Goal: Information Seeking & Learning: Understand process/instructions

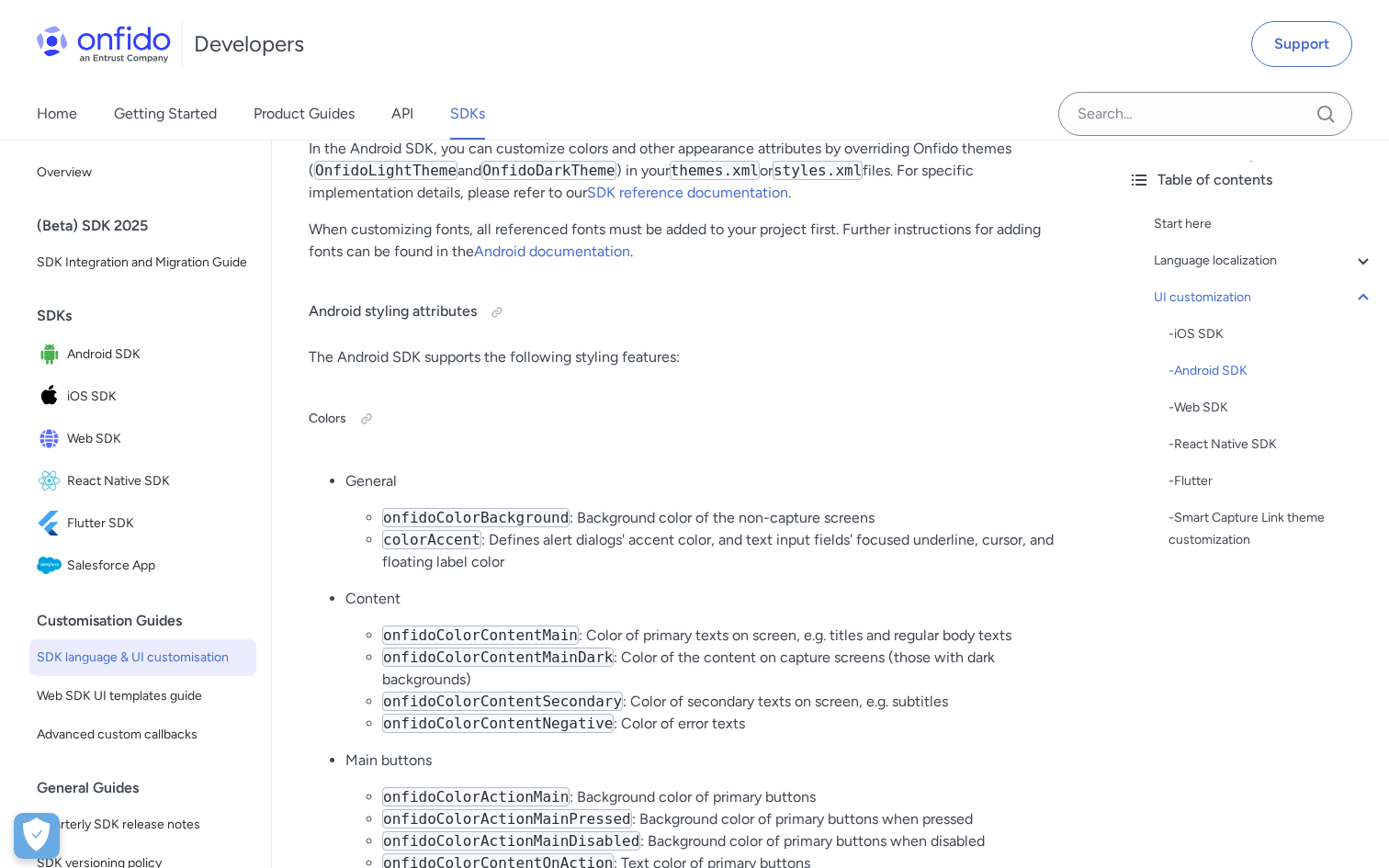
scroll to position [6866, 0]
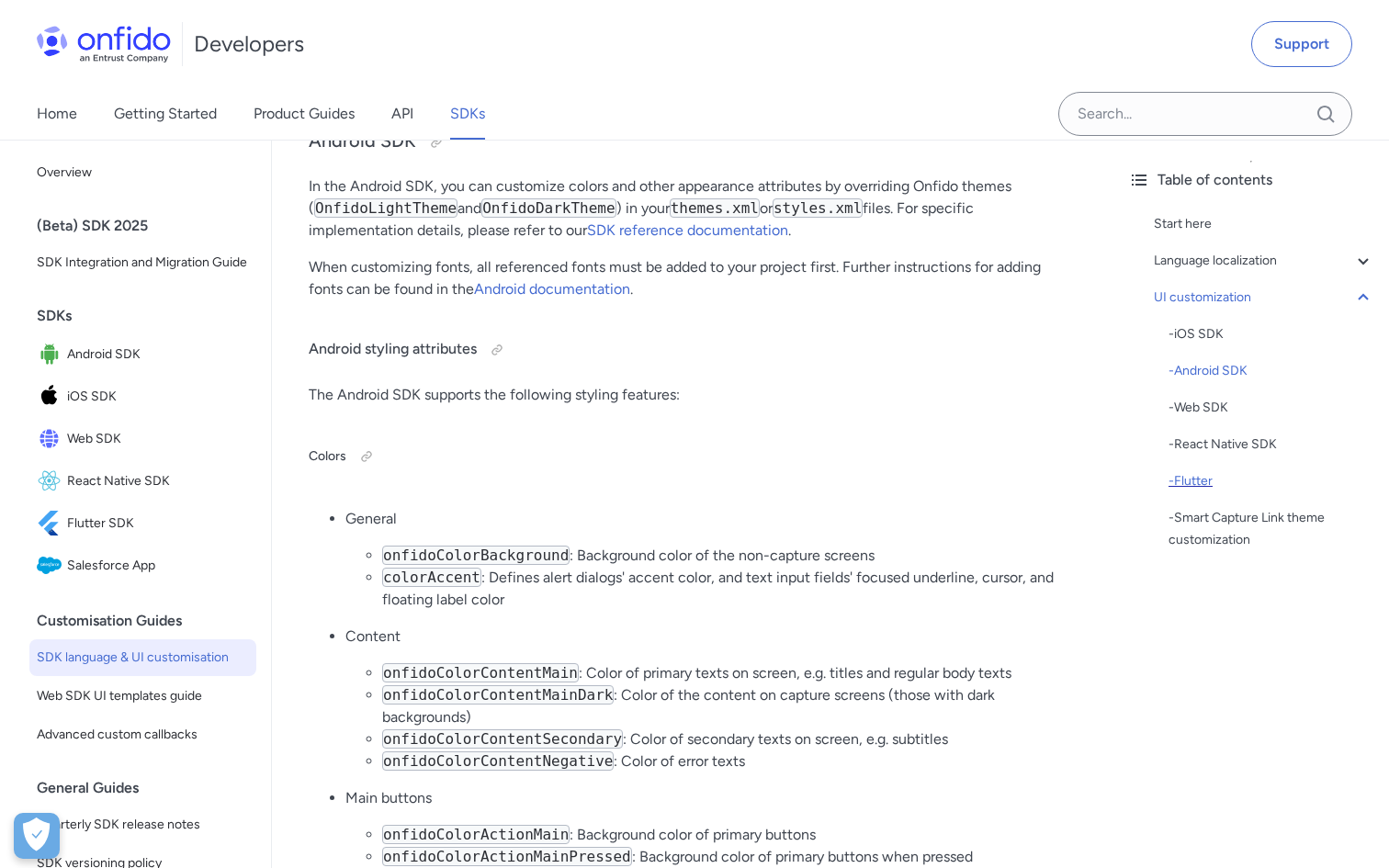
click at [1196, 489] on div "- Flutter" at bounding box center [1272, 481] width 206 height 22
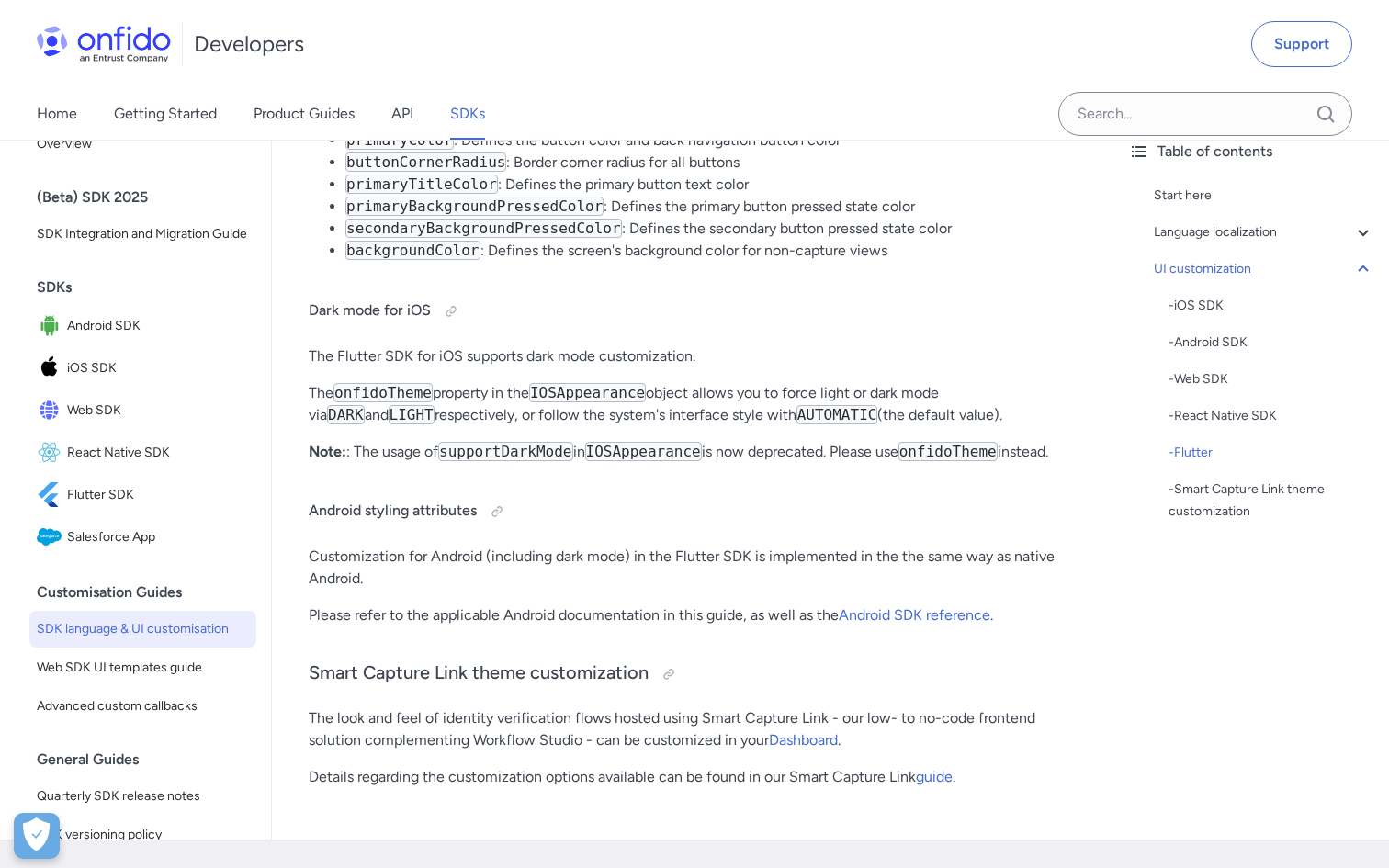
scroll to position [22698, 0]
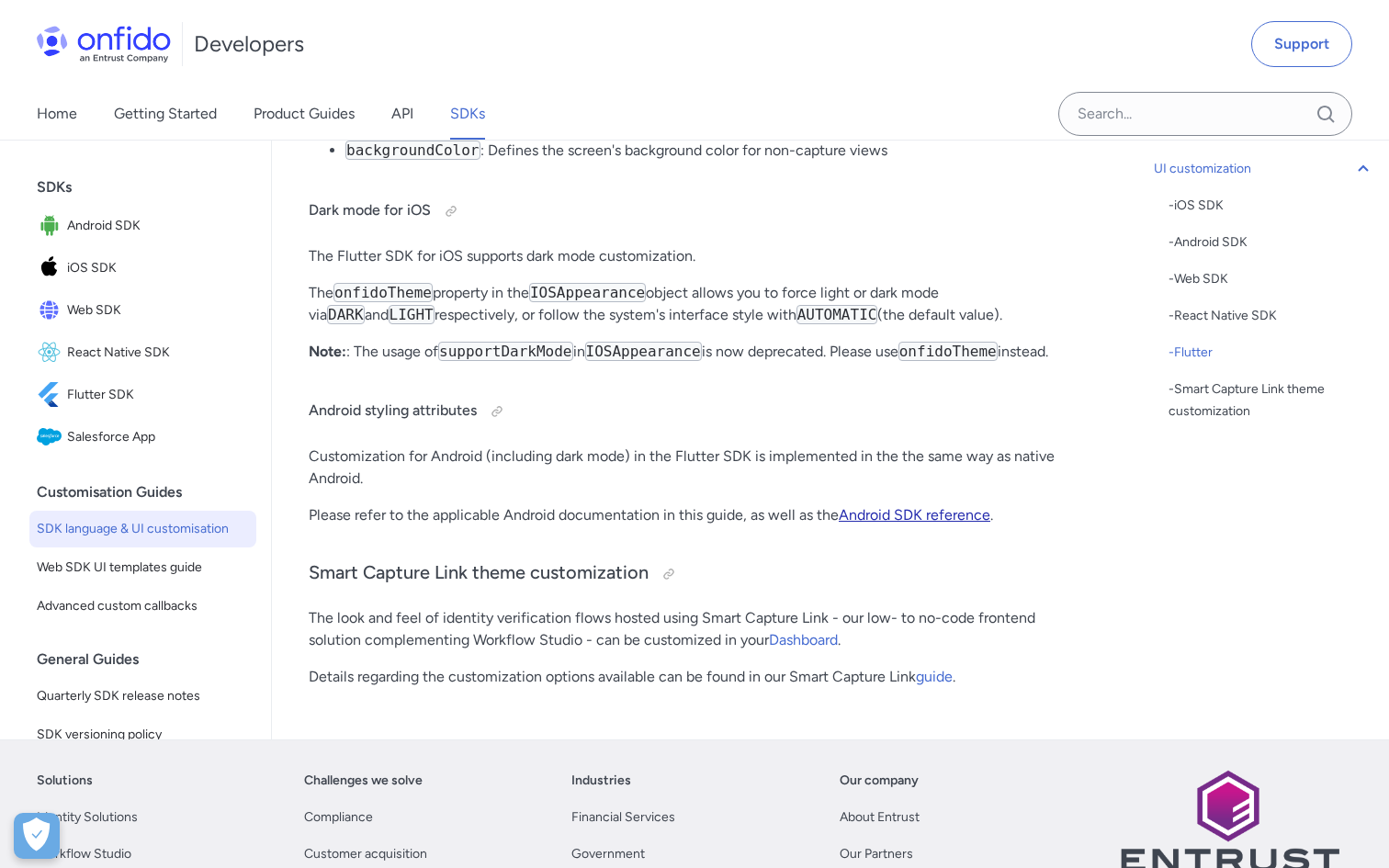
click at [884, 506] on link "Android SDK reference" at bounding box center [914, 514] width 152 height 17
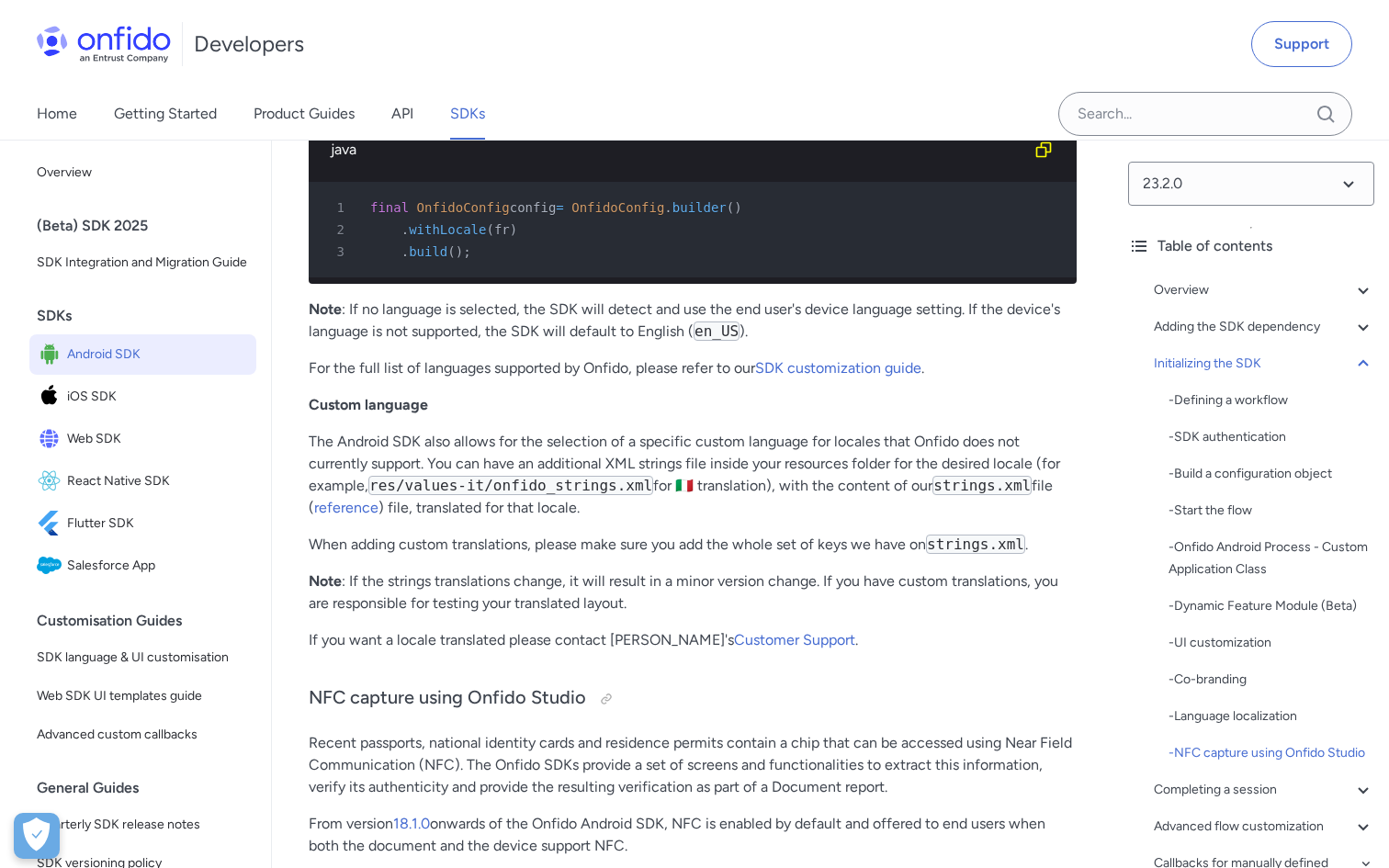
scroll to position [13001, 0]
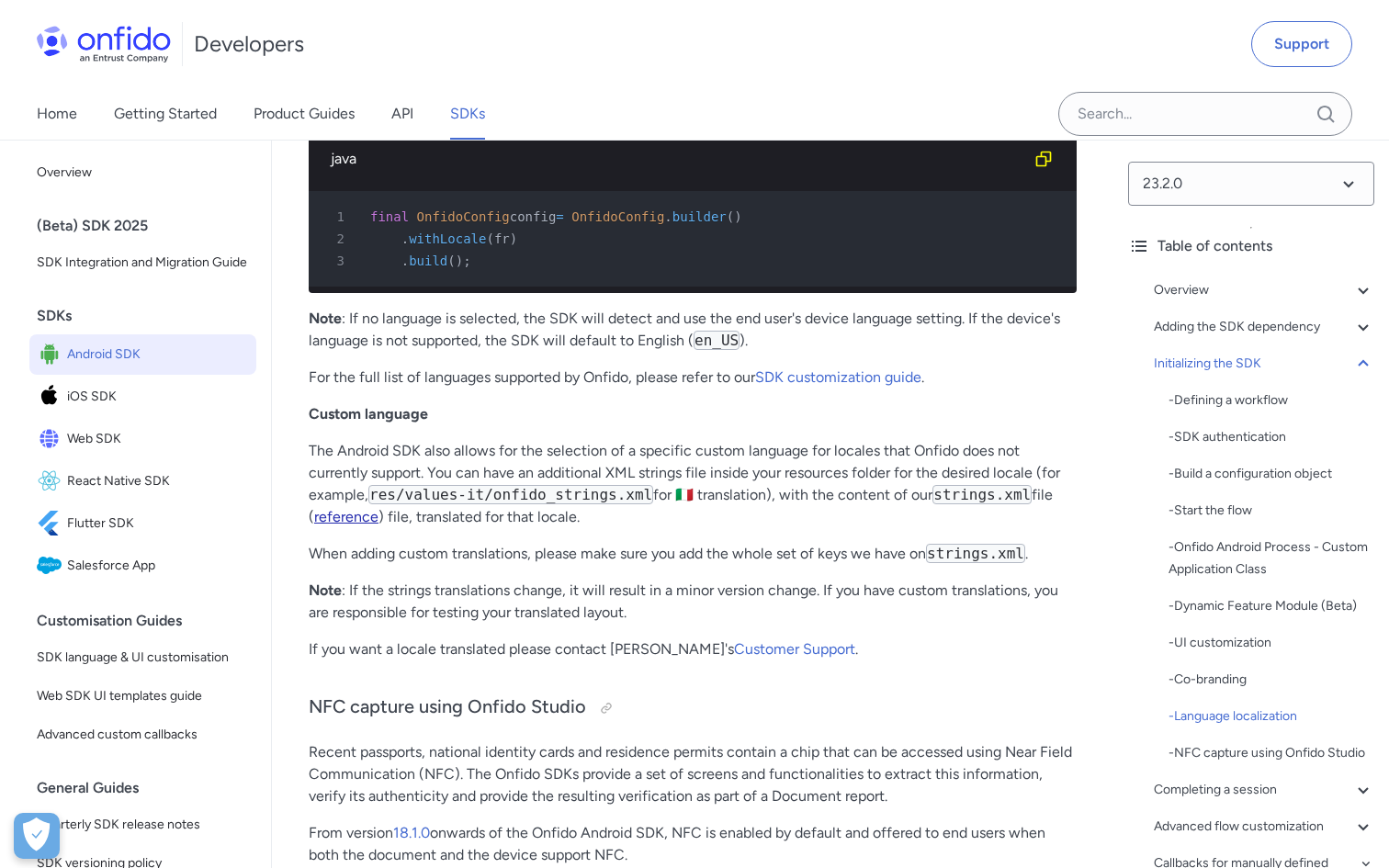
click at [345, 518] on link "reference" at bounding box center [346, 515] width 64 height 17
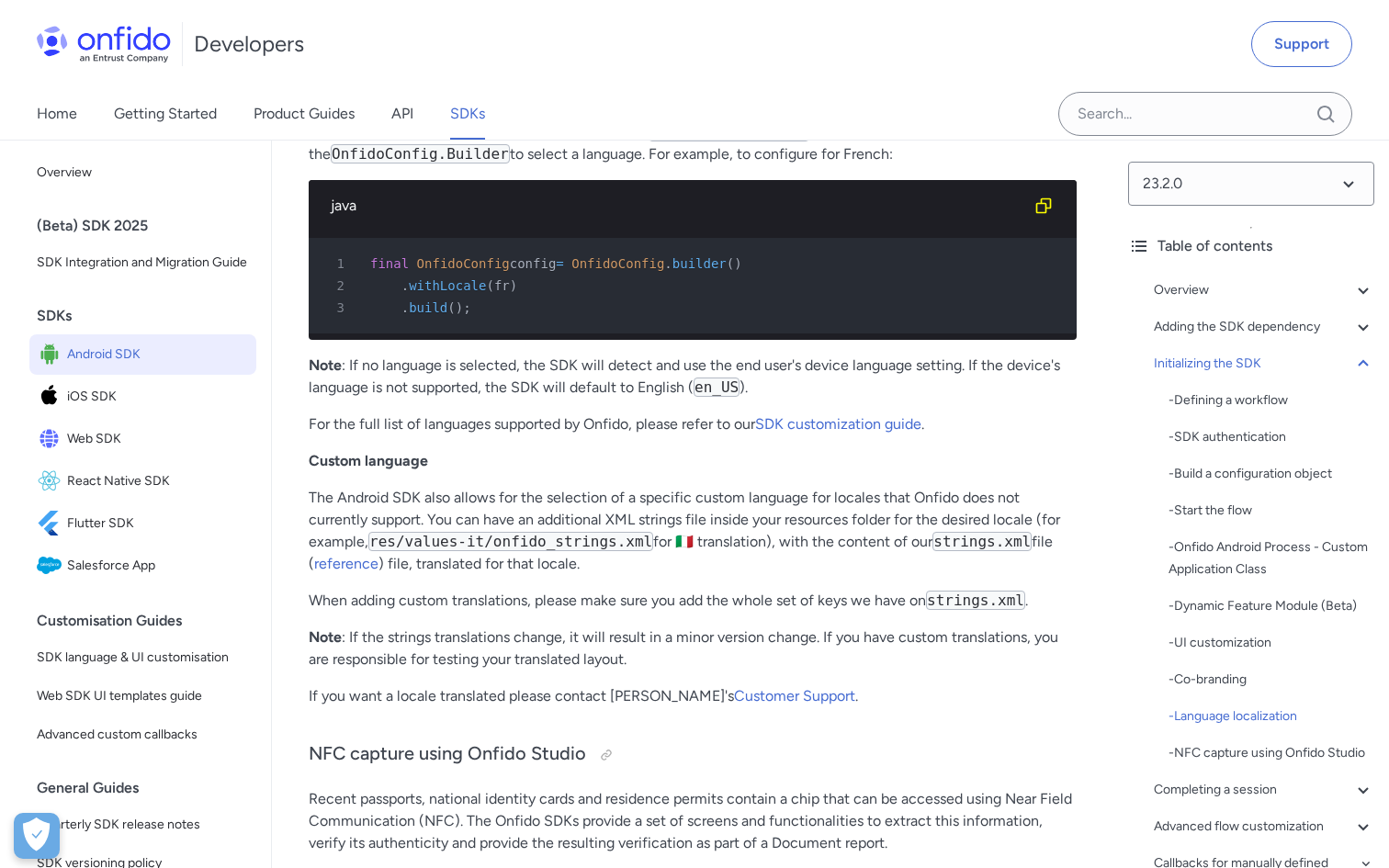
scroll to position [12952, 0]
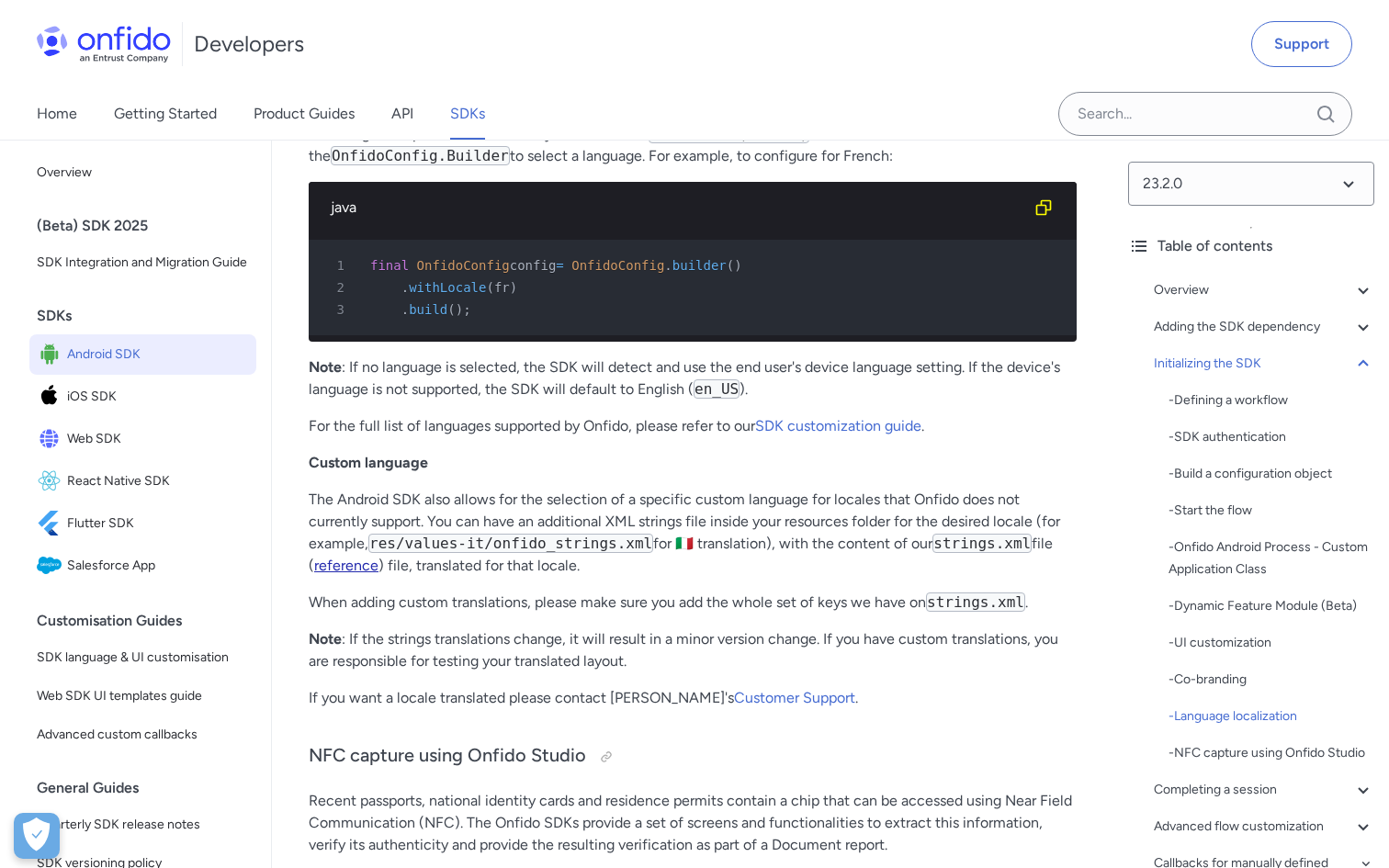
click at [366, 570] on link "reference" at bounding box center [346, 564] width 64 height 17
